Goal: Transaction & Acquisition: Purchase product/service

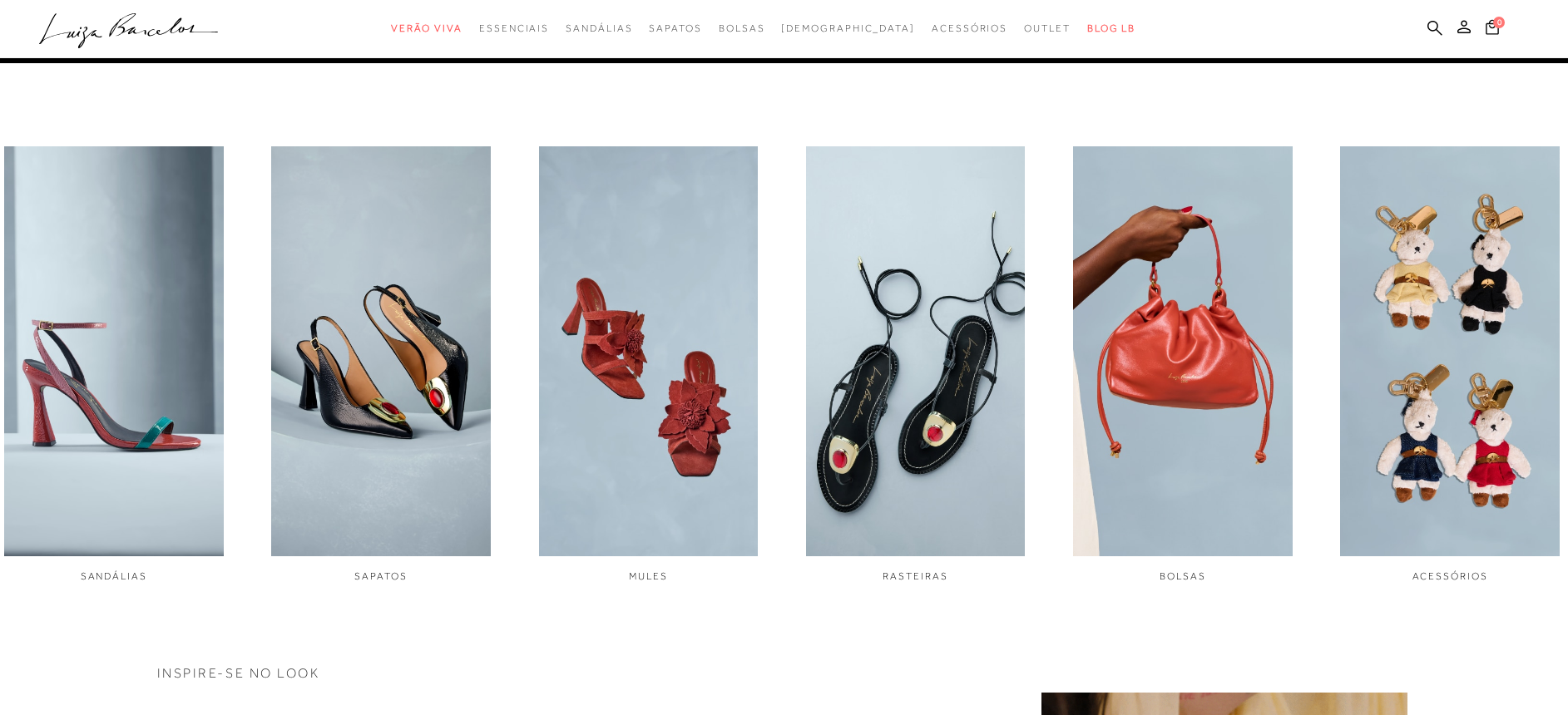
scroll to position [760, 0]
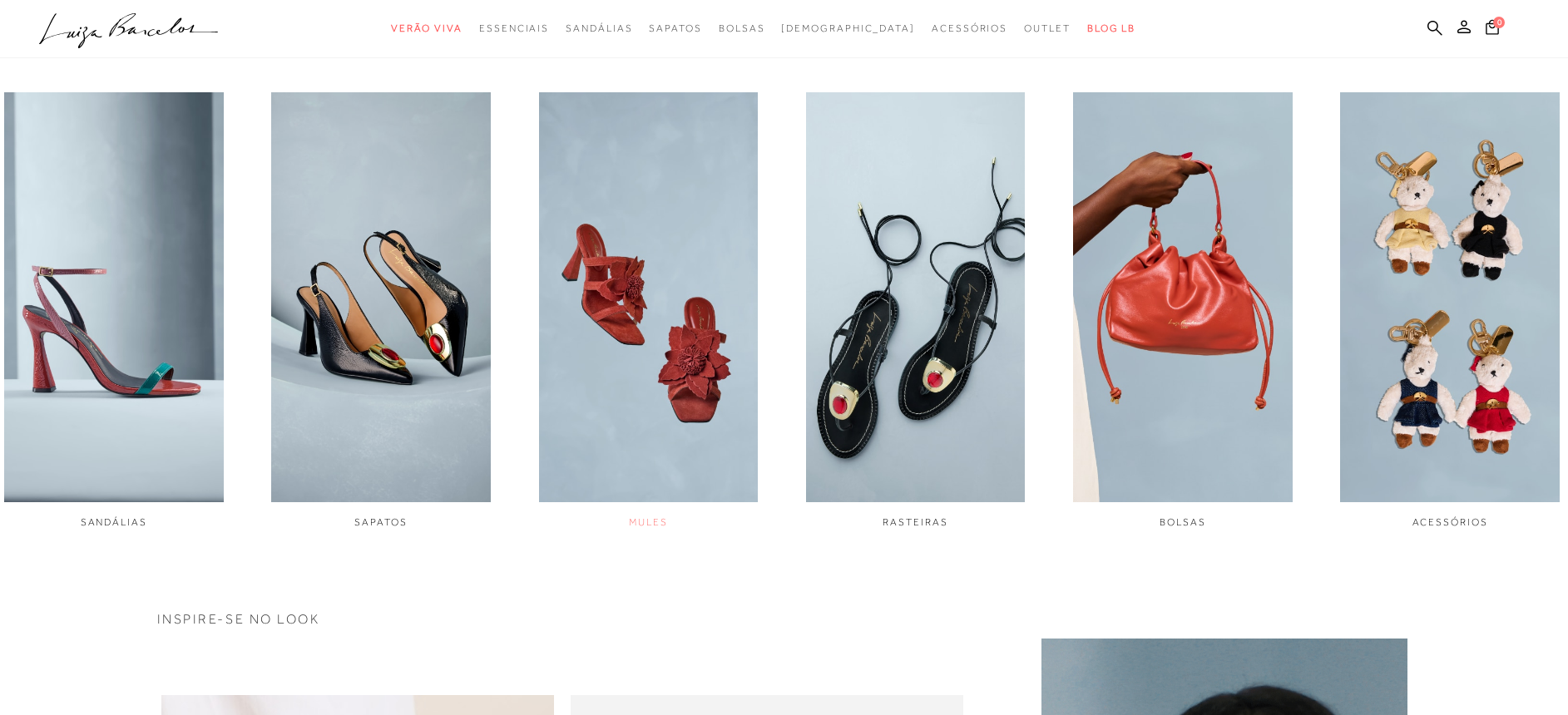
click at [618, 221] on img "3 / 6" at bounding box center [649, 298] width 219 height 411
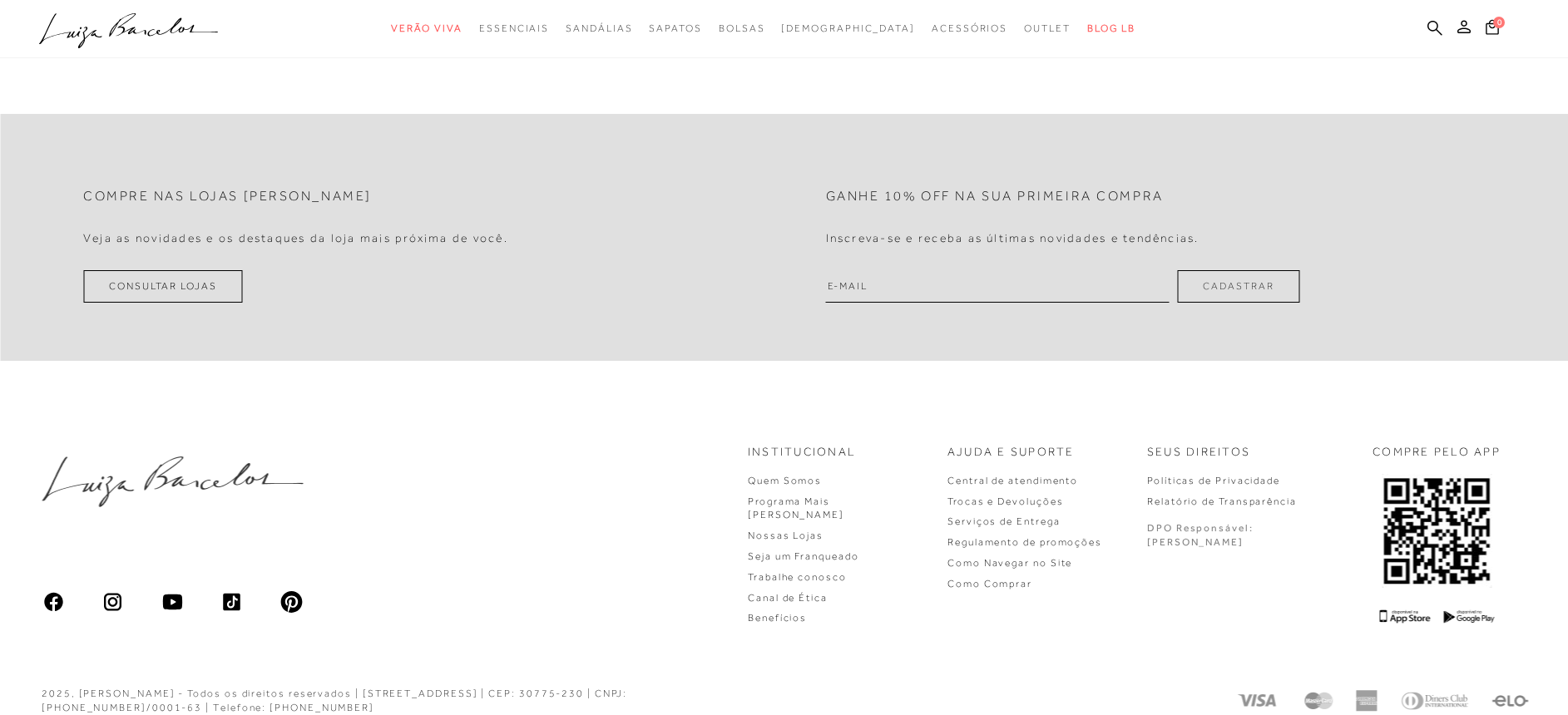
scroll to position [2995, 0]
